Goal: Communication & Community: Answer question/provide support

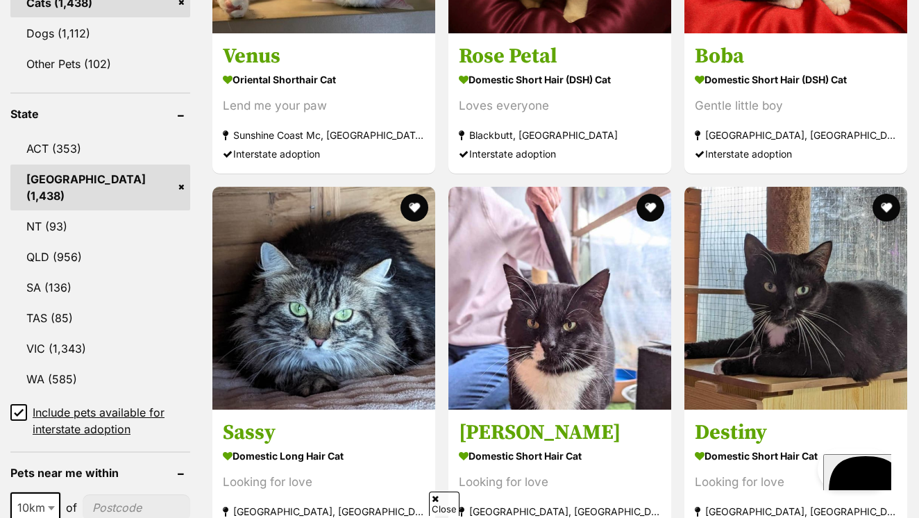
scroll to position [-47, 0]
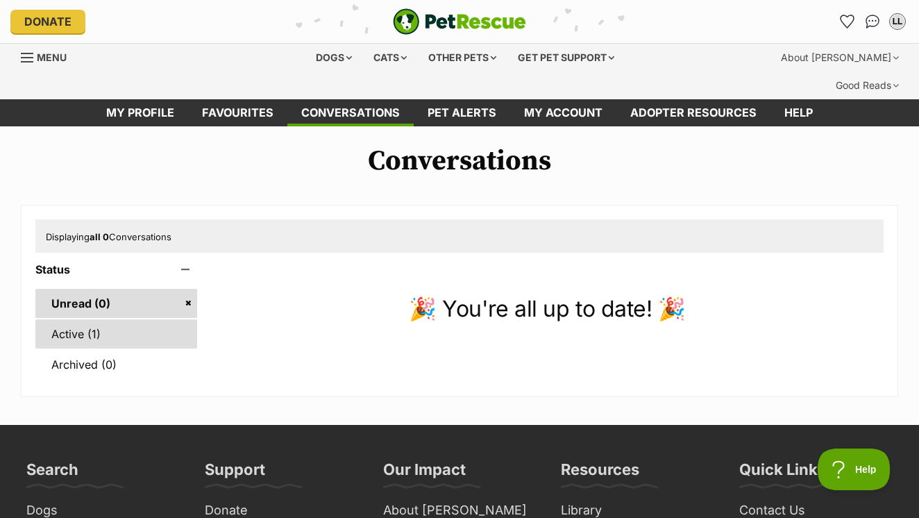
click at [130, 319] on link "Active (1)" at bounding box center [116, 333] width 162 height 29
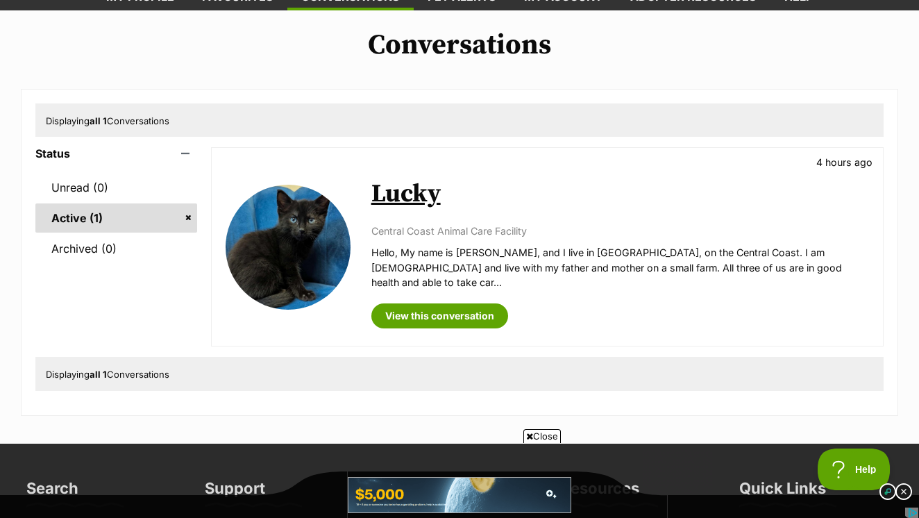
scroll to position [116, 0]
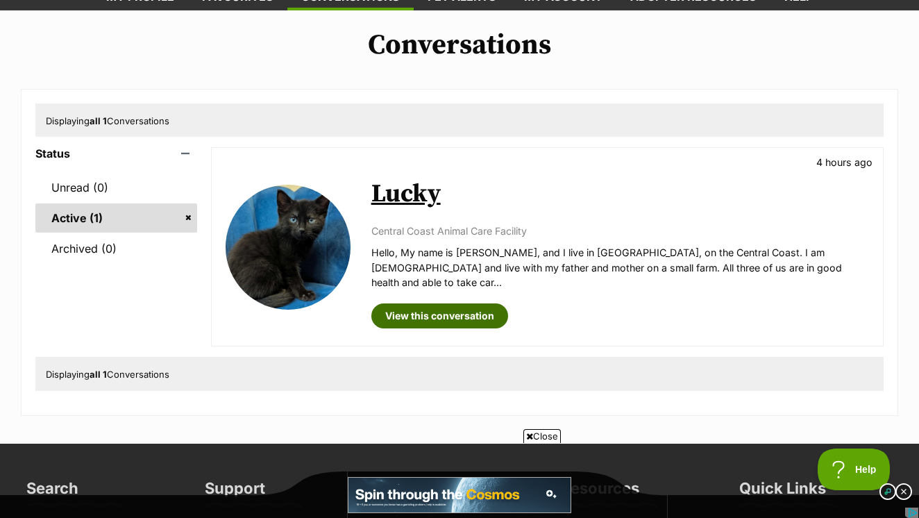
click at [434, 303] on link "View this conversation" at bounding box center [439, 315] width 137 height 25
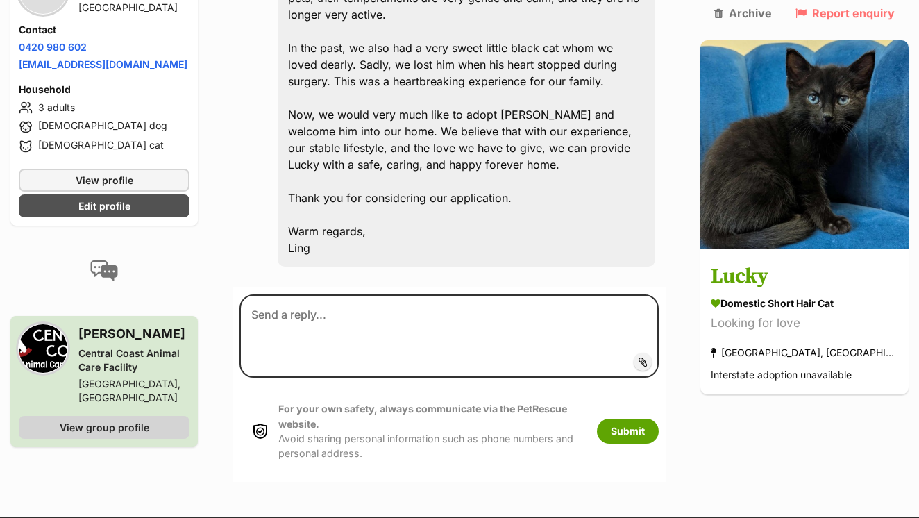
scroll to position [702, 0]
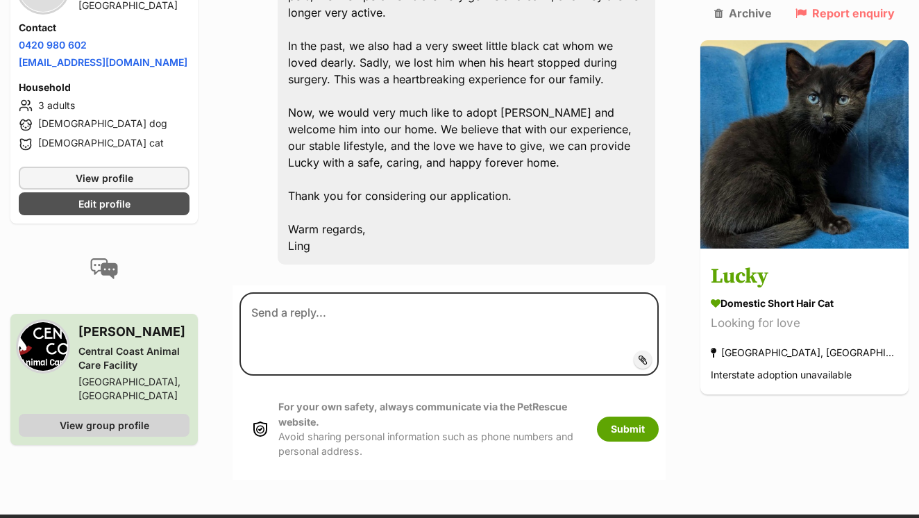
click at [78, 418] on span "View group profile" at bounding box center [105, 425] width 90 height 15
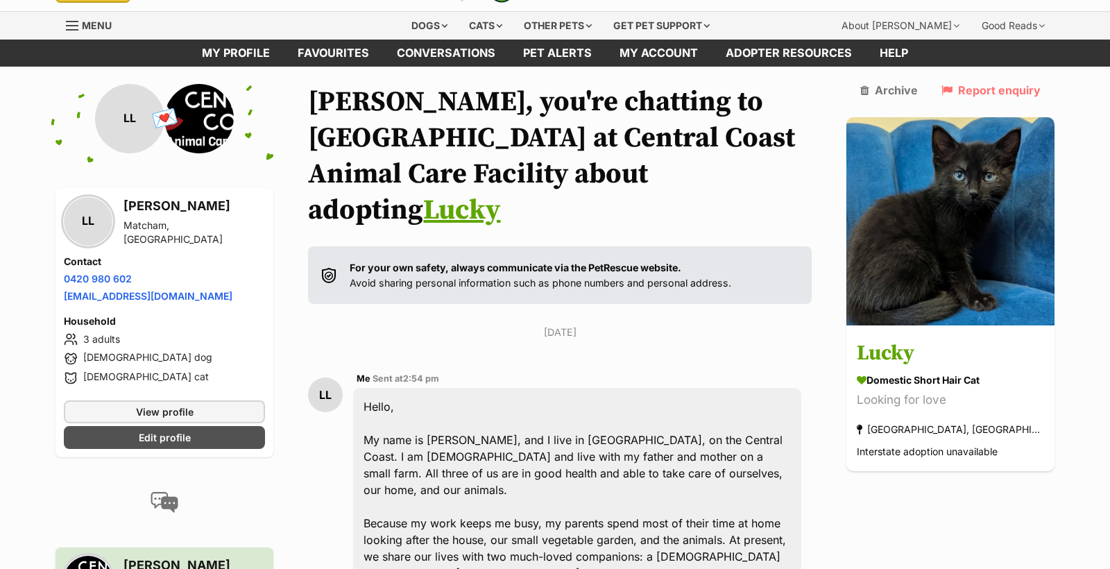
scroll to position [37, 0]
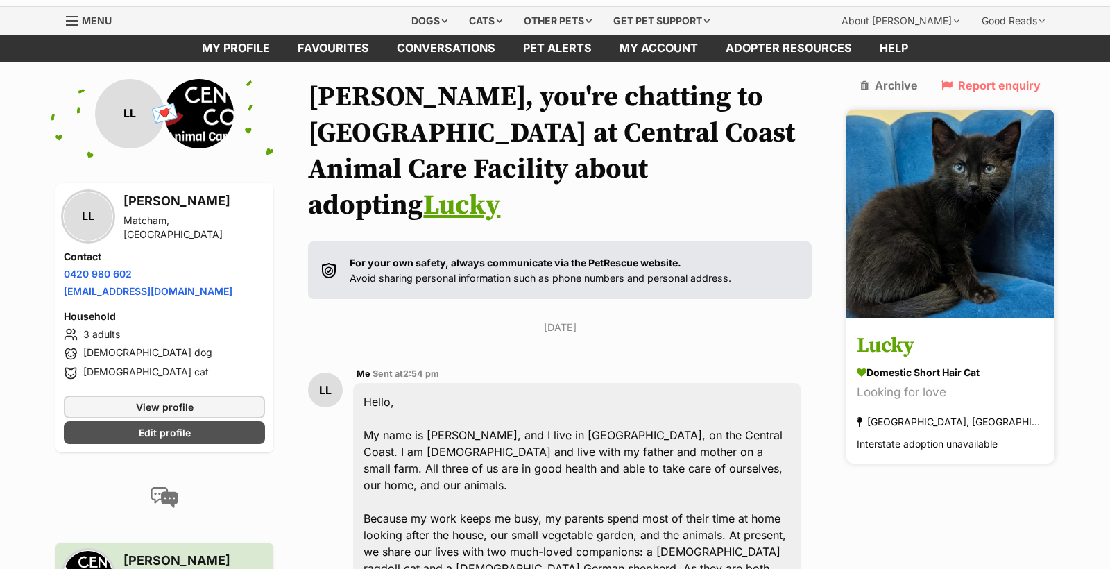
click at [918, 330] on h3 "Lucky" at bounding box center [950, 345] width 187 height 31
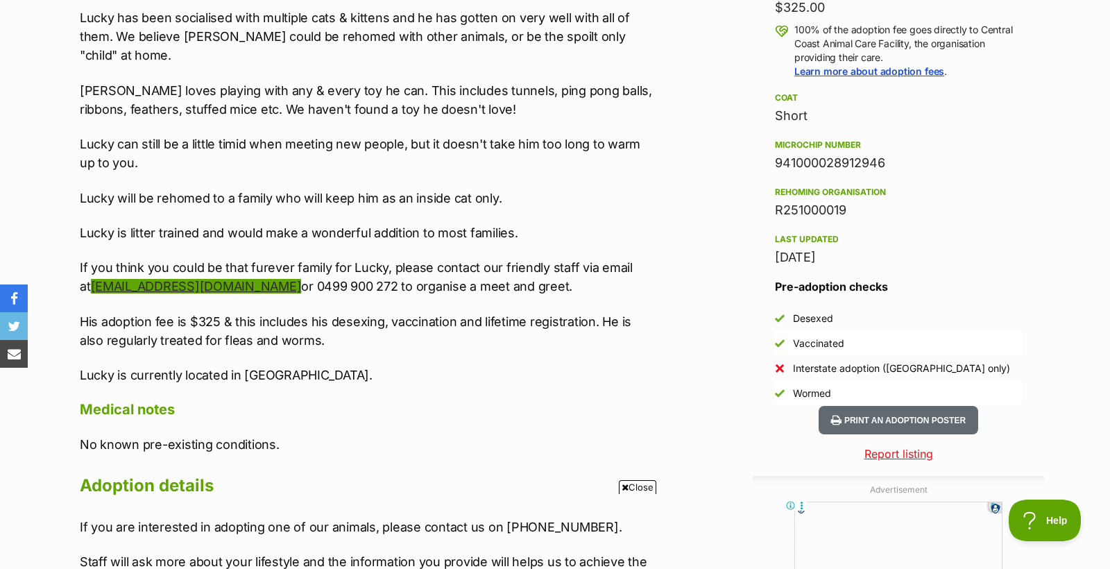
click at [245, 279] on link "[EMAIL_ADDRESS][DOMAIN_NAME]" at bounding box center [196, 286] width 211 height 15
